Goal: Check status

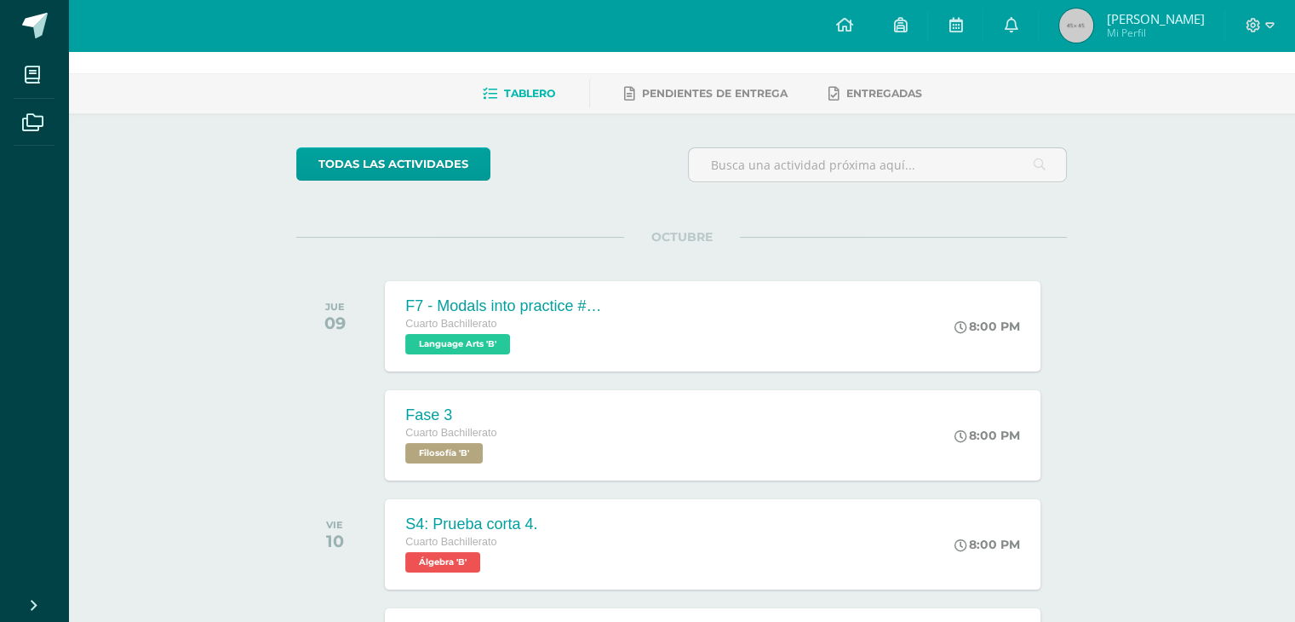
scroll to position [85, 0]
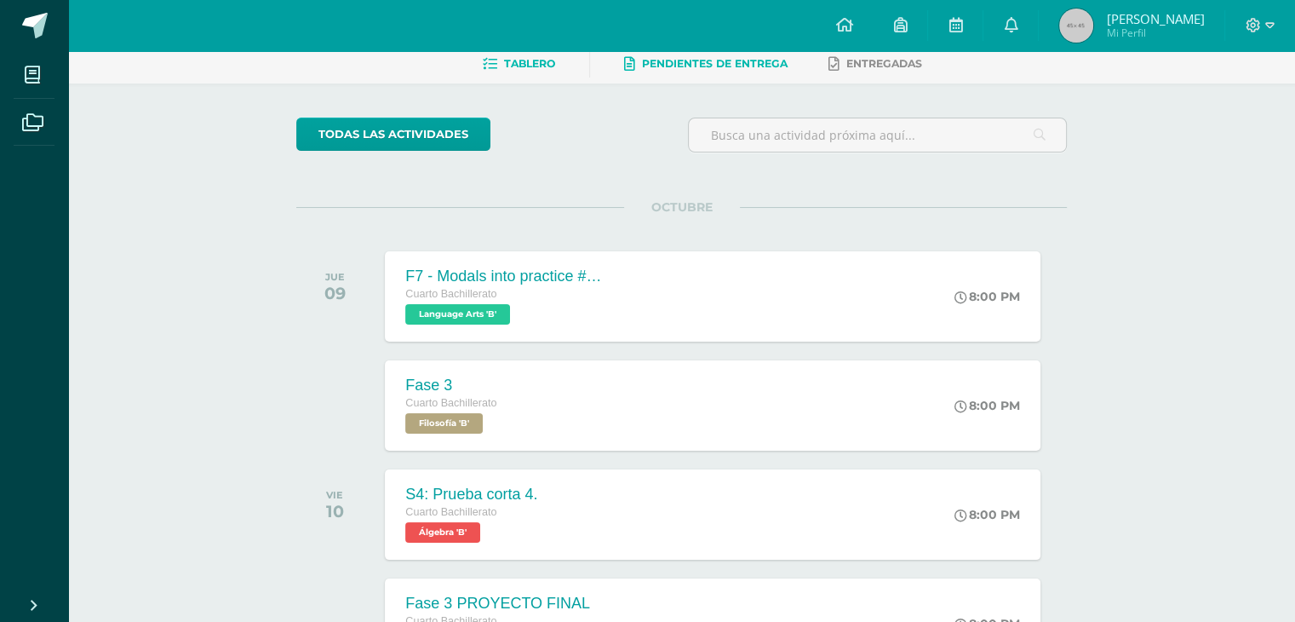
click at [687, 74] on link "Pendientes de entrega" at bounding box center [705, 63] width 163 height 27
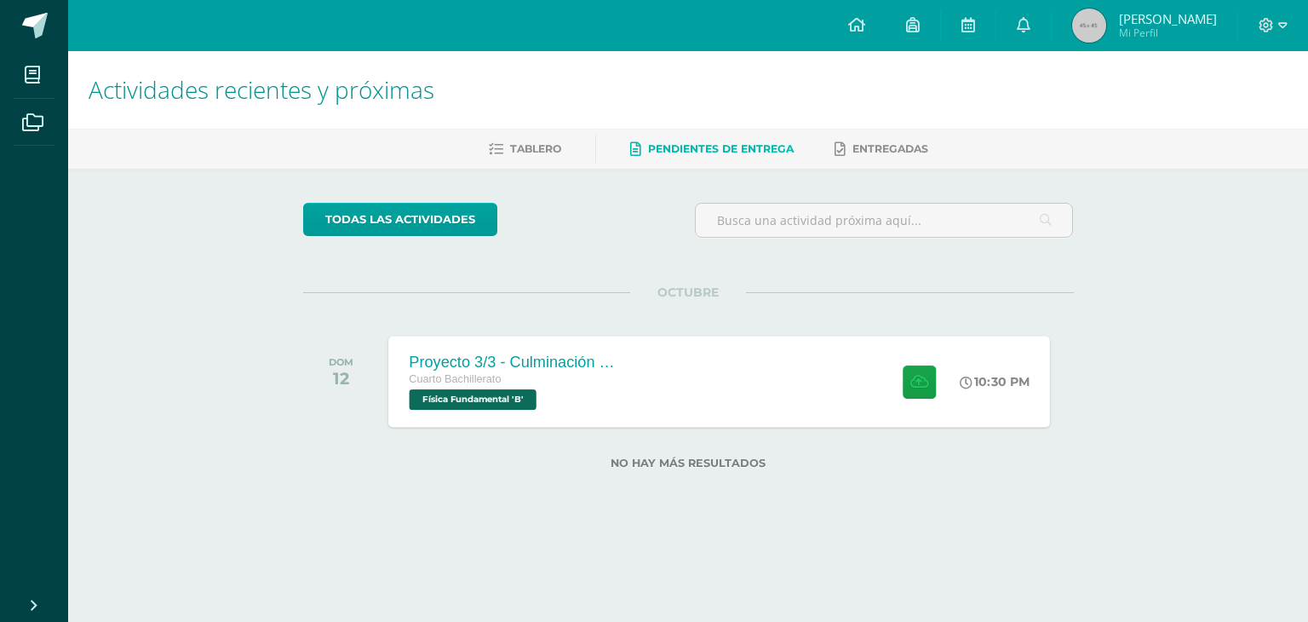
click at [681, 358] on div "Proyecto 3/3 - Culminación y Presentación Cuarto Bachillerato Física Fundamenta…" at bounding box center [719, 380] width 662 height 91
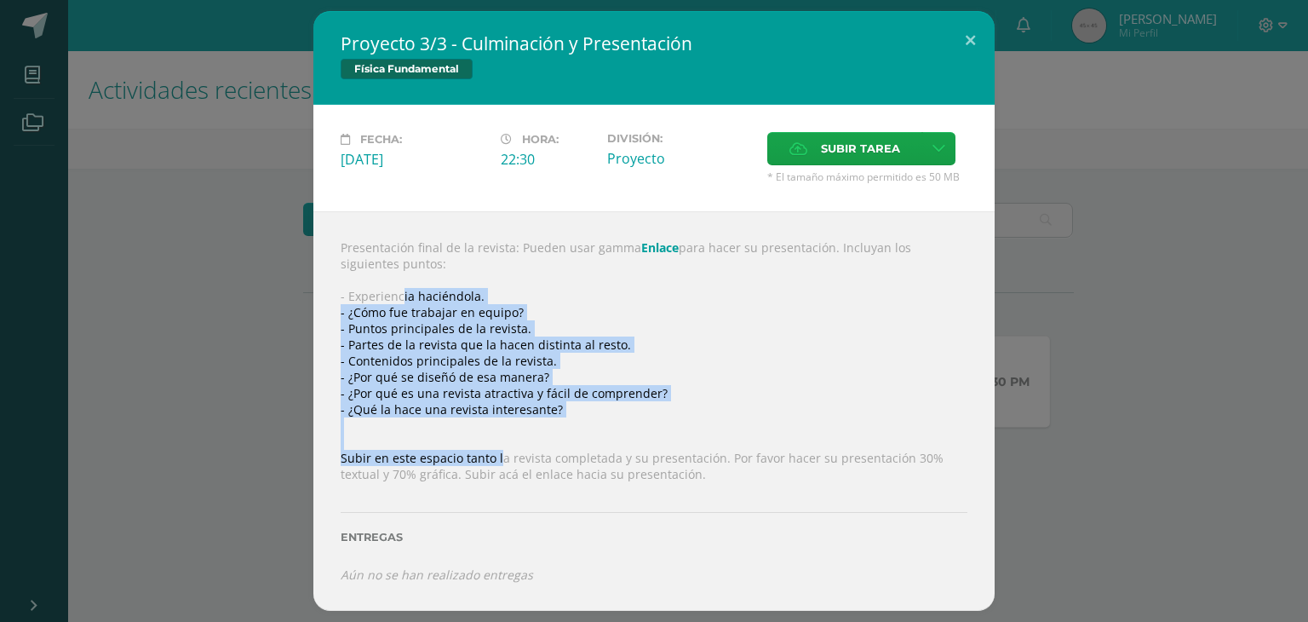
drag, startPoint x: 401, startPoint y: 301, endPoint x: 497, endPoint y: 461, distance: 186.7
click at [497, 461] on div "Presentación final de la revista: Pueden usar gamma Enlace para hacer su presen…" at bounding box center [653, 410] width 681 height 398
click at [495, 461] on div "Presentación final de la revista: Pueden usar gamma Enlace para hacer su presen…" at bounding box center [653, 410] width 681 height 398
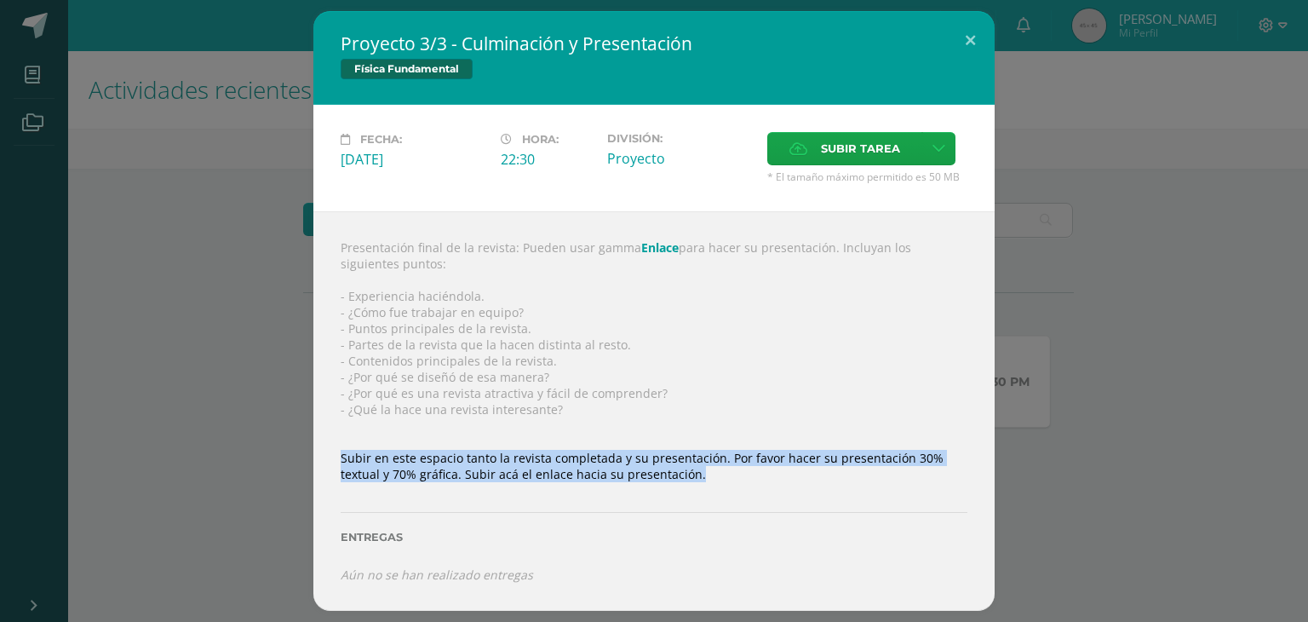
click at [495, 461] on div "Presentación final de la revista: Pueden usar gamma Enlace para hacer su presen…" at bounding box center [653, 410] width 681 height 398
click at [496, 460] on div "Presentación final de la revista: Pueden usar gamma Enlace para hacer su presen…" at bounding box center [653, 410] width 681 height 398
click at [619, 469] on div "Presentación final de la revista: Pueden usar gamma Enlace para hacer su presen…" at bounding box center [653, 410] width 681 height 398
drag, startPoint x: 693, startPoint y: 463, endPoint x: 893, endPoint y: 476, distance: 200.5
click at [893, 476] on div "Presentación final de la revista: Pueden usar gamma Enlace para hacer su presen…" at bounding box center [653, 410] width 681 height 398
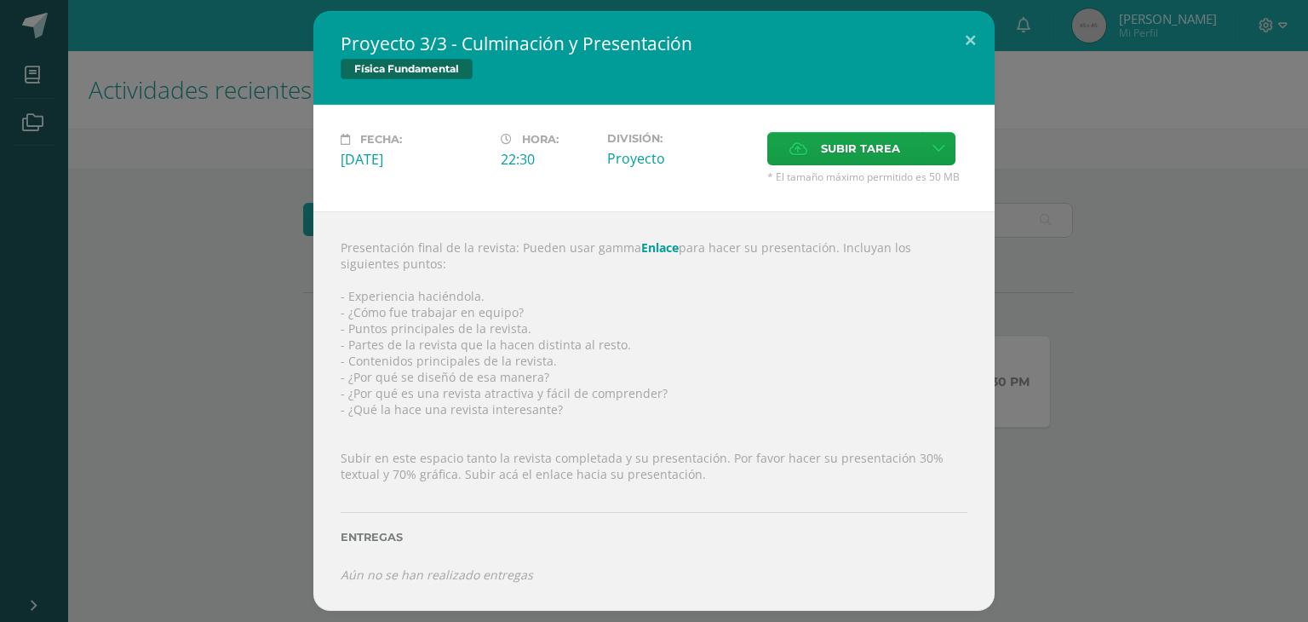
click at [919, 495] on div at bounding box center [654, 489] width 627 height 14
click at [1307, 335] on div "Proyecto 3/3 - Culminación y Presentación Física Fundamental Fecha: [DATE] Hora…" at bounding box center [654, 311] width 1308 height 622
